Goal: Task Accomplishment & Management: Manage account settings

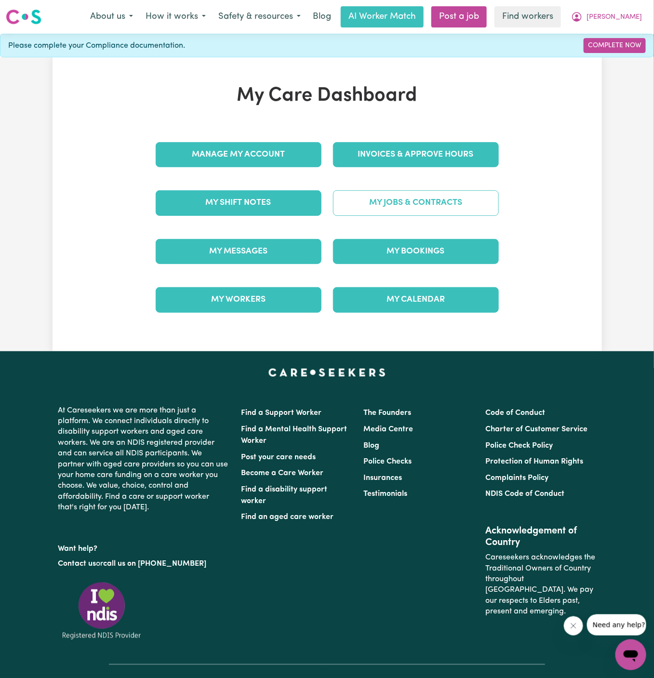
click at [430, 199] on link "My Jobs & Contracts" at bounding box center [416, 202] width 166 height 25
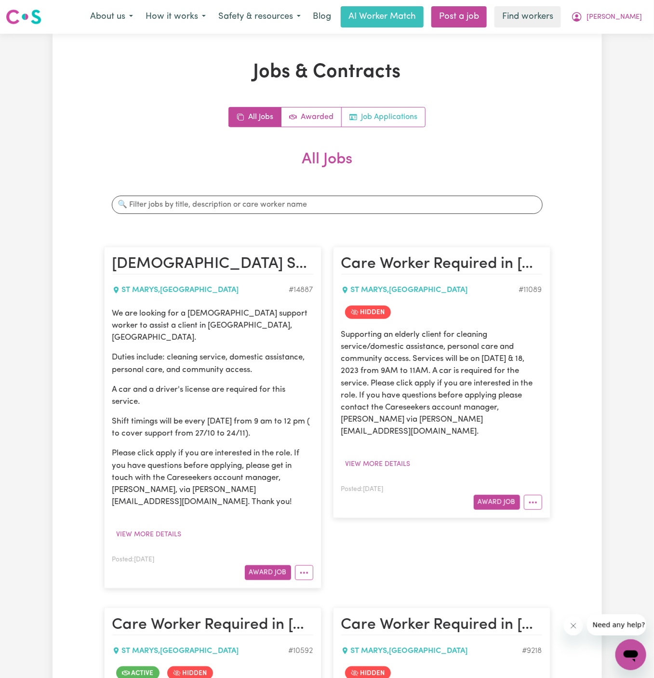
click at [410, 120] on link "Job Applications" at bounding box center [383, 116] width 83 height 19
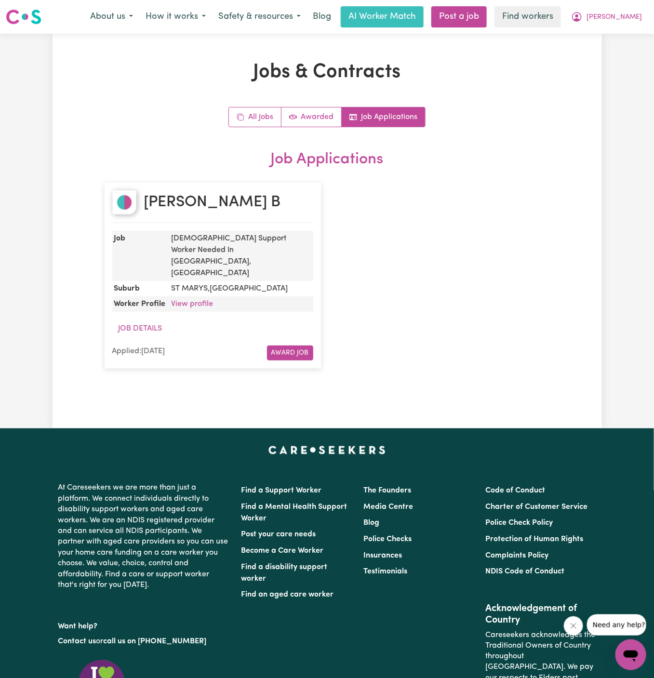
click at [213, 198] on div "[PERSON_NAME]" at bounding box center [212, 206] width 201 height 33
drag, startPoint x: 218, startPoint y: 205, endPoint x: 174, endPoint y: 211, distance: 43.8
click at [176, 208] on div "[PERSON_NAME]" at bounding box center [212, 206] width 201 height 33
click at [219, 203] on div "[PERSON_NAME]" at bounding box center [212, 206] width 201 height 33
drag, startPoint x: 229, startPoint y: 203, endPoint x: 136, endPoint y: 203, distance: 93.0
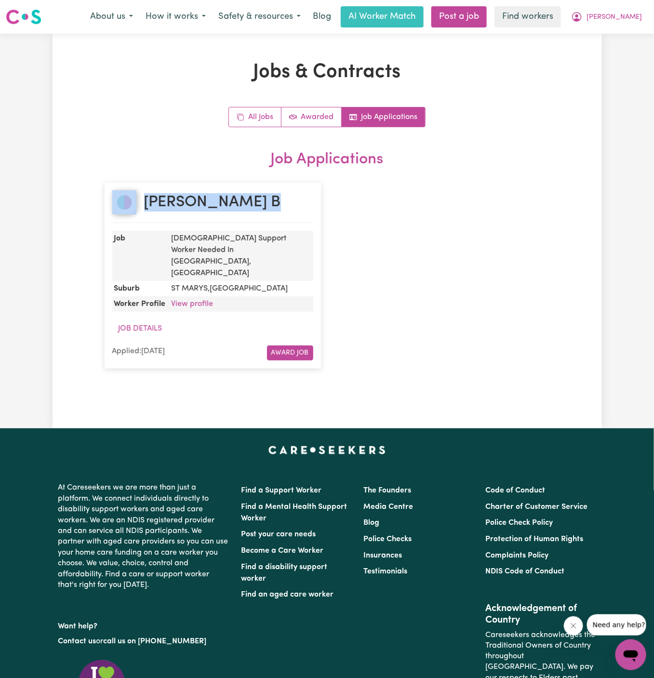
click at [136, 203] on div "[PERSON_NAME]" at bounding box center [212, 206] width 201 height 33
copy div "[PERSON_NAME]"
click at [190, 296] on dd "View profile" at bounding box center [240, 303] width 145 height 15
click at [190, 300] on link "View profile" at bounding box center [192, 304] width 42 height 8
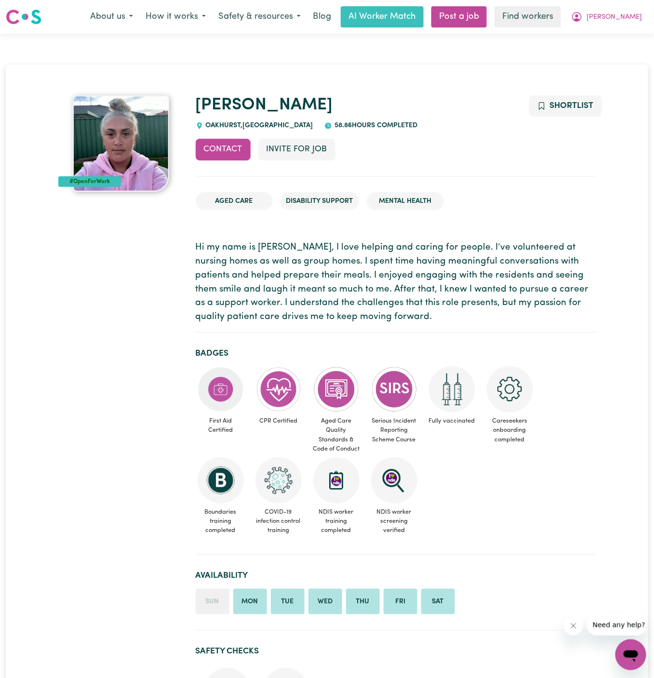
click at [214, 124] on span "OAKHURST , New South Wales" at bounding box center [258, 125] width 110 height 7
